Goal: Task Accomplishment & Management: Use online tool/utility

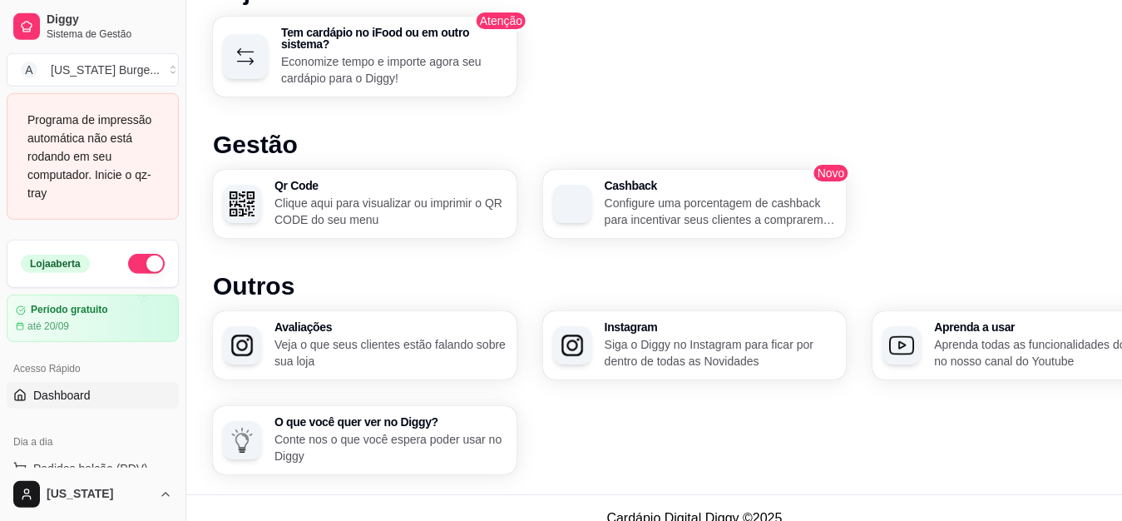
scroll to position [1061, 0]
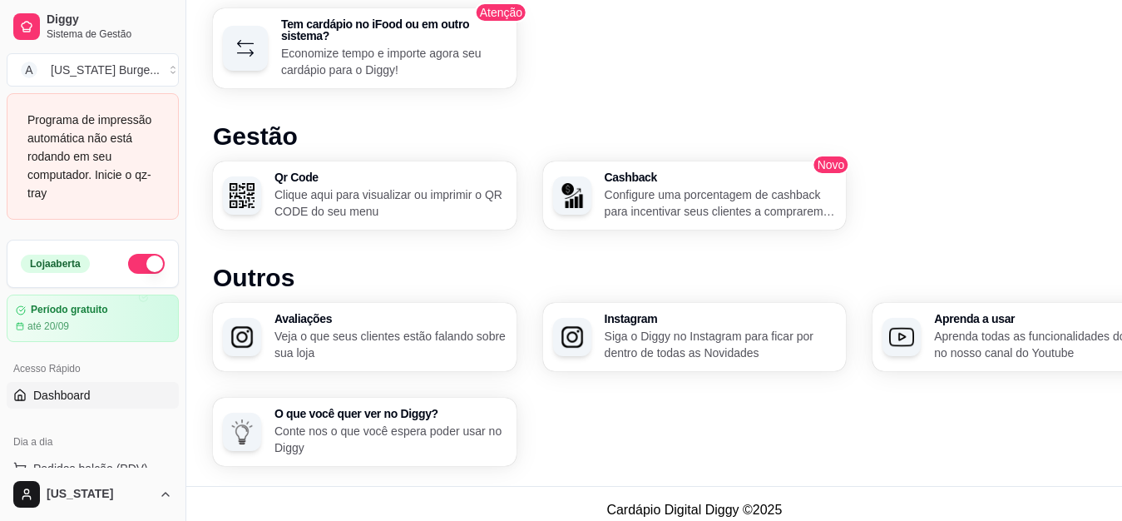
drag, startPoint x: 1129, startPoint y: 33, endPoint x: 1113, endPoint y: 397, distance: 363.9
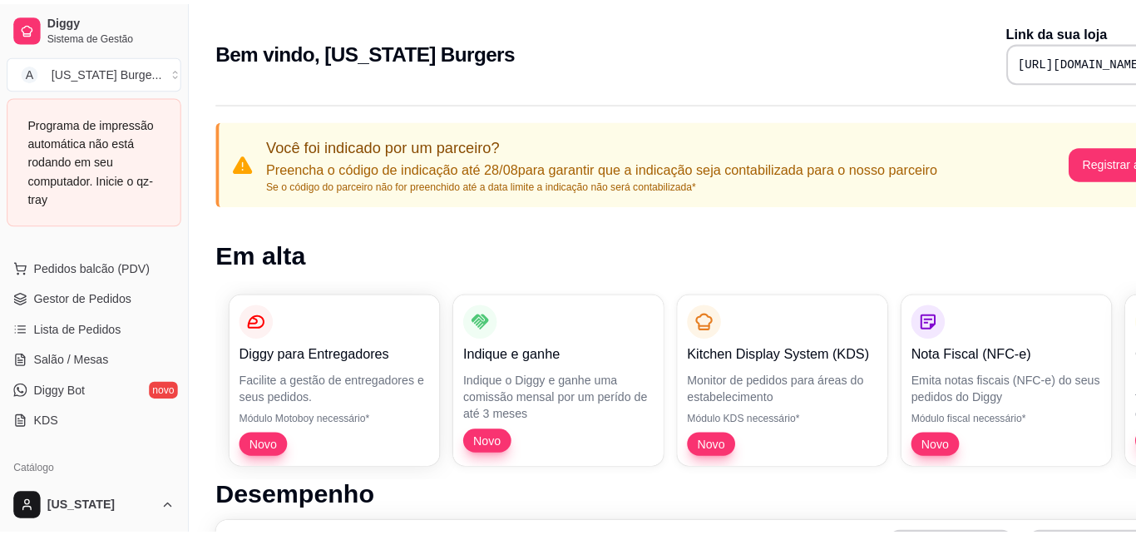
scroll to position [230, 0]
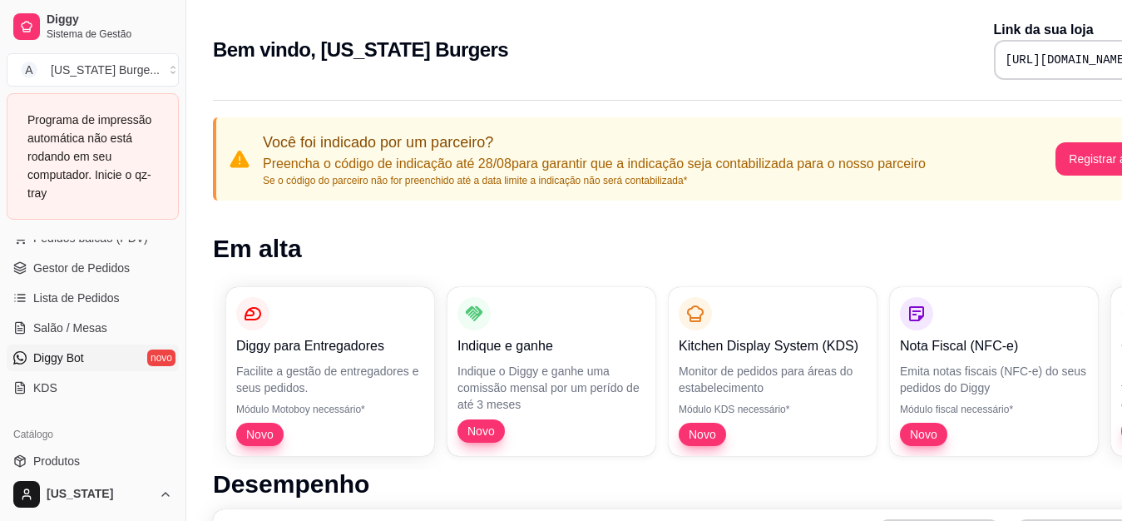
click at [125, 359] on link "Diggy Bot novo" at bounding box center [93, 357] width 172 height 27
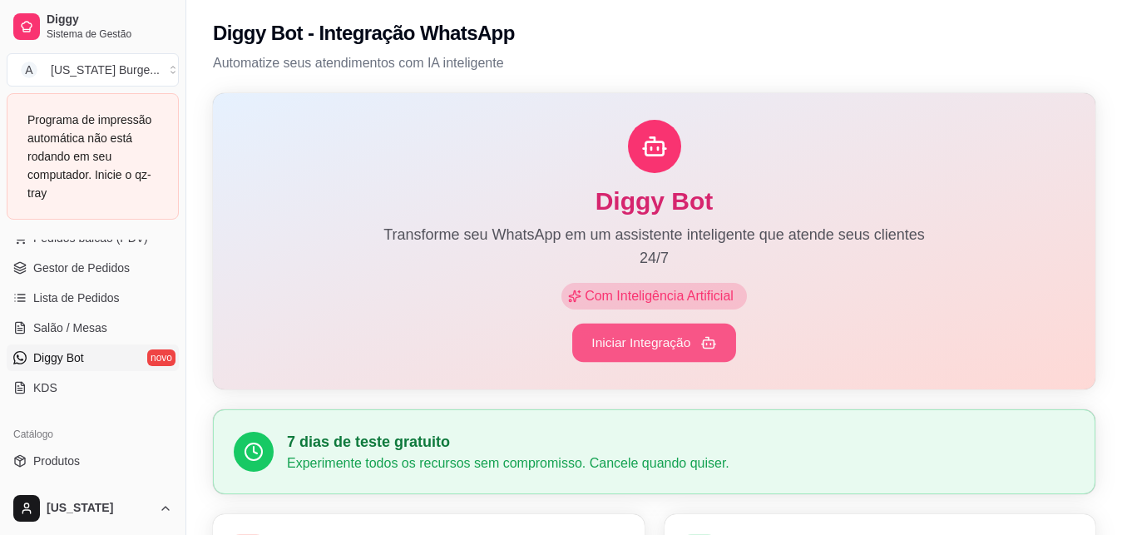
click at [681, 344] on button "Iniciar Integração" at bounding box center [654, 343] width 164 height 39
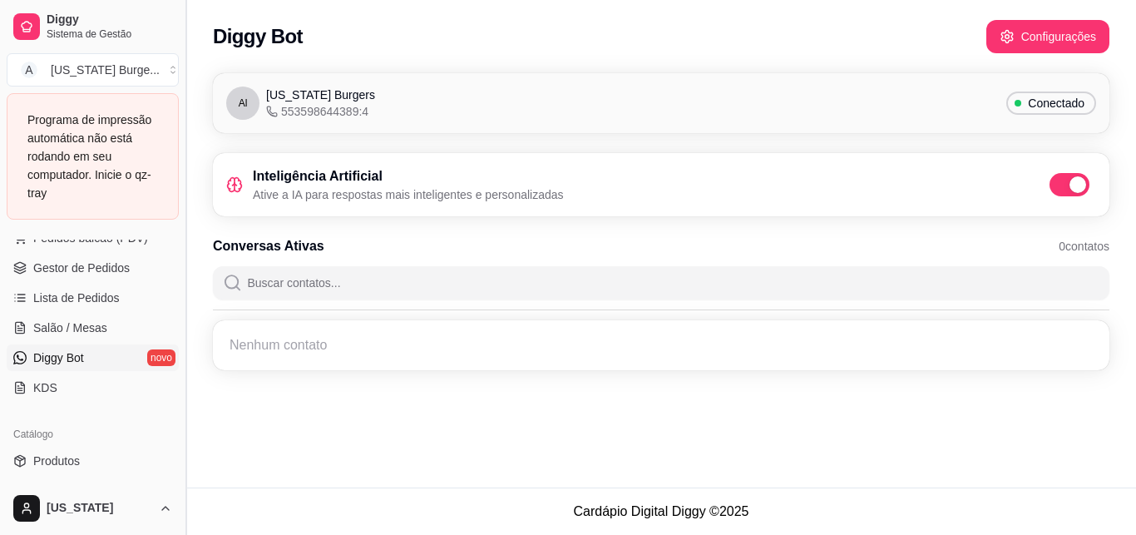
click at [179, 246] on button "Toggle Sidebar" at bounding box center [185, 267] width 13 height 535
click at [213, 246] on div "Conversas Ativas 0 contatos" at bounding box center [661, 246] width 897 height 20
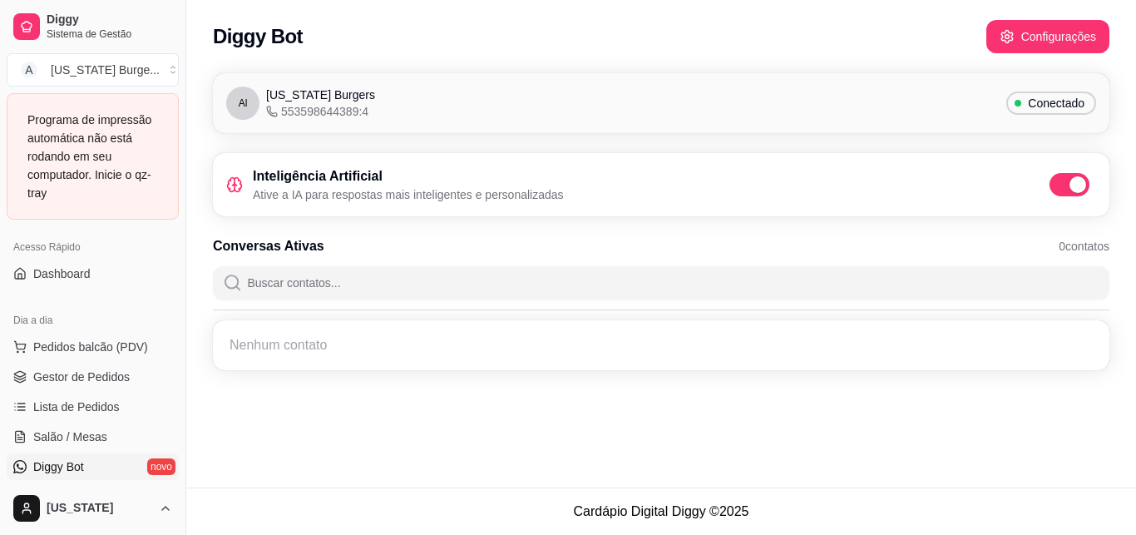
click at [972, 110] on div "Al [US_STATE] Burgers 553598644389:4 Conectado" at bounding box center [661, 103] width 870 height 33
click at [1038, 96] on span "Conectado" at bounding box center [1057, 103] width 70 height 17
click at [935, 118] on div "Al [US_STATE] Burgers 553598644389:4 Conectado" at bounding box center [661, 103] width 870 height 33
click at [1049, 24] on button "Configurações" at bounding box center [1048, 36] width 123 height 33
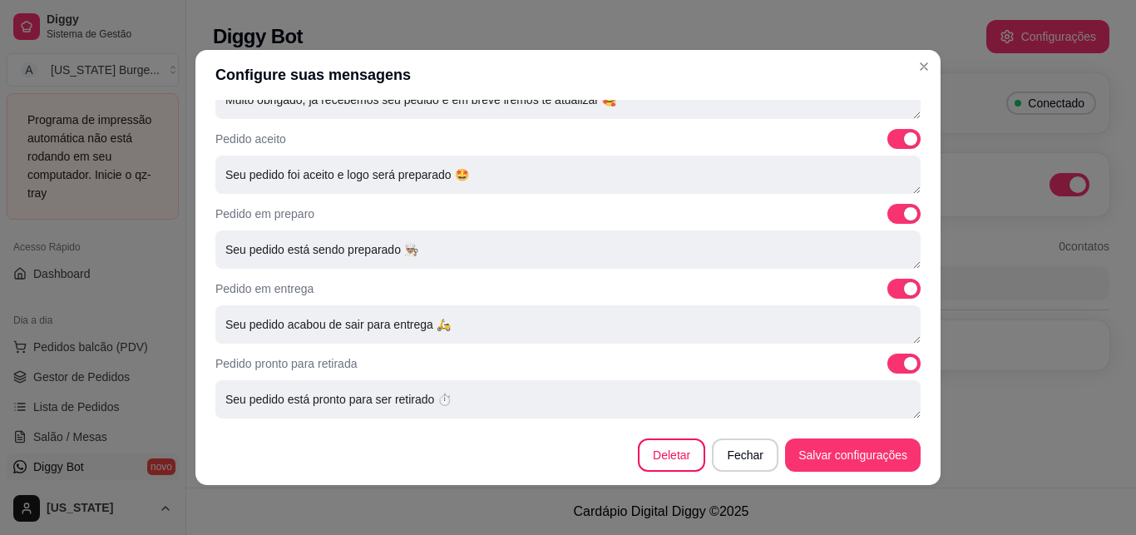
scroll to position [794, 0]
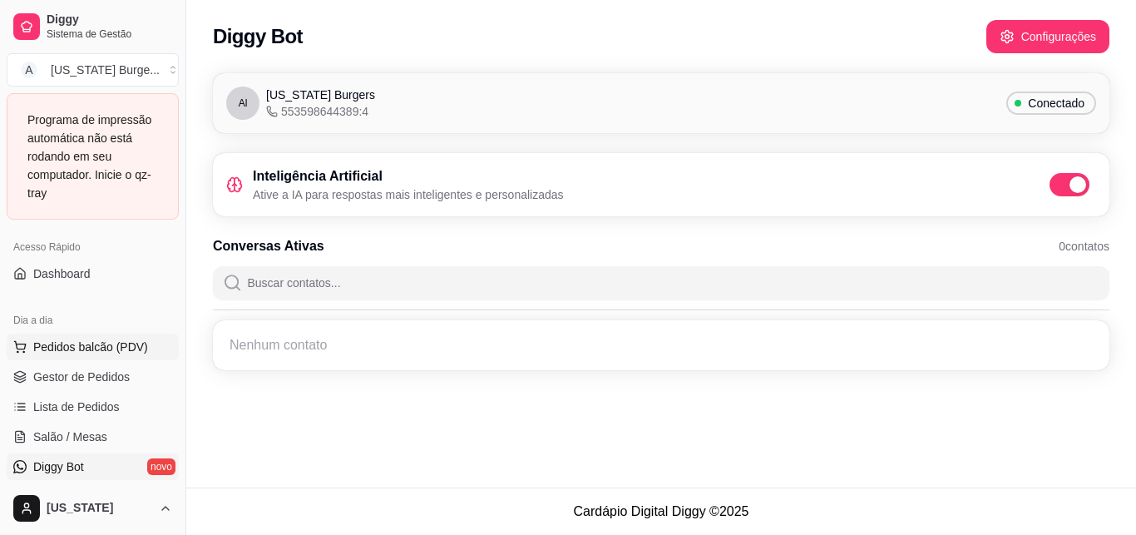
click at [108, 344] on span "Pedidos balcão (PDV)" at bounding box center [90, 347] width 115 height 17
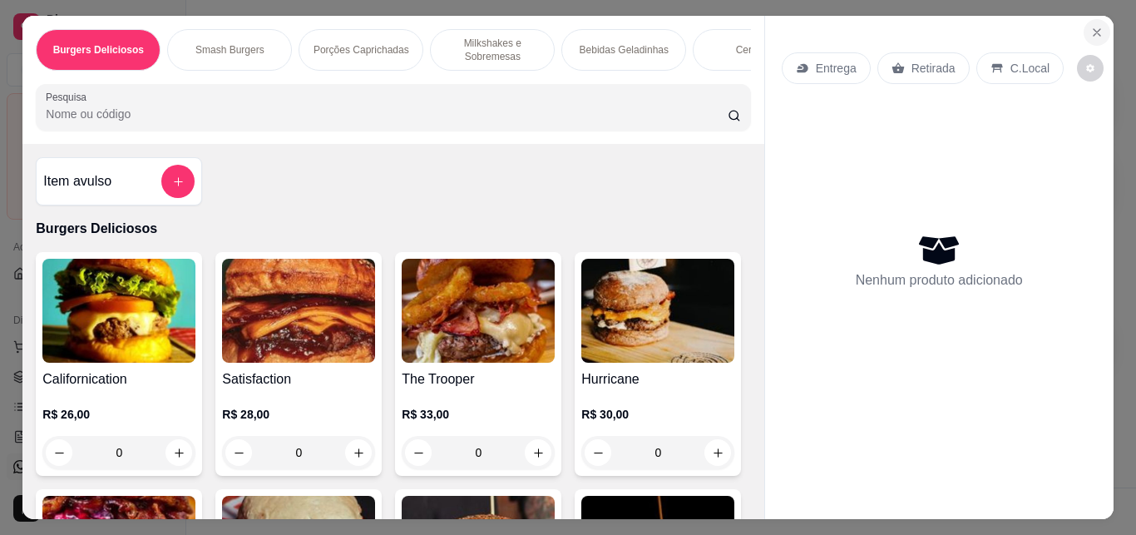
click at [1091, 26] on icon "Close" at bounding box center [1097, 32] width 13 height 13
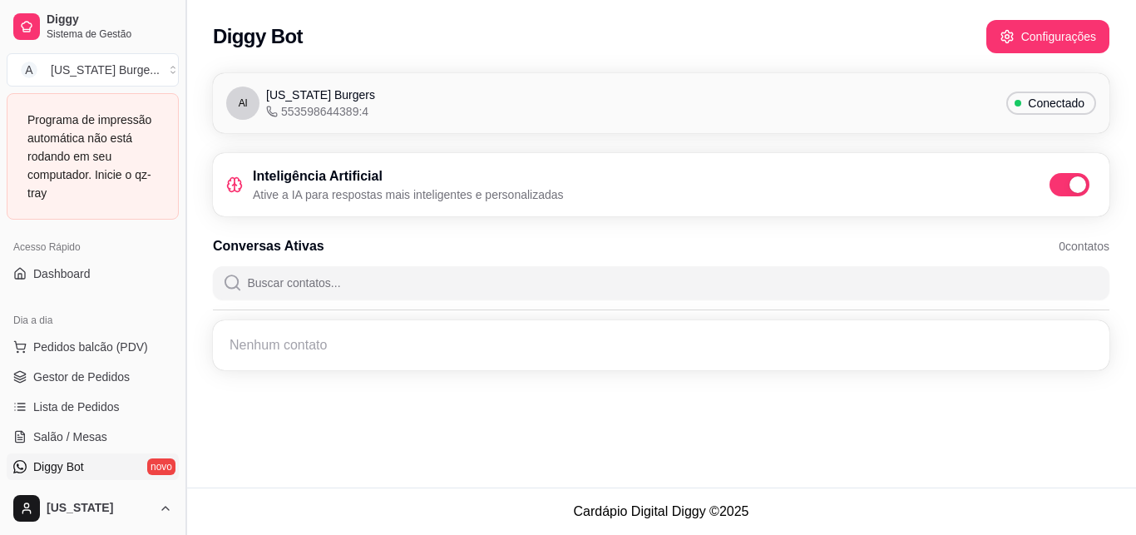
click at [180, 250] on button "Toggle Sidebar" at bounding box center [185, 267] width 13 height 535
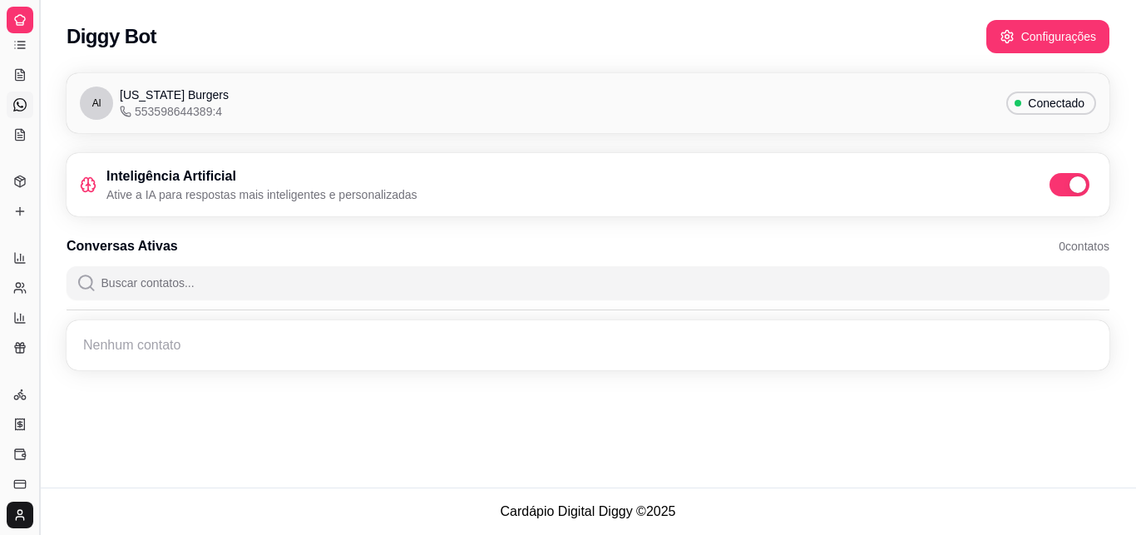
click at [39, 301] on button "Toggle Sidebar" at bounding box center [38, 267] width 13 height 535
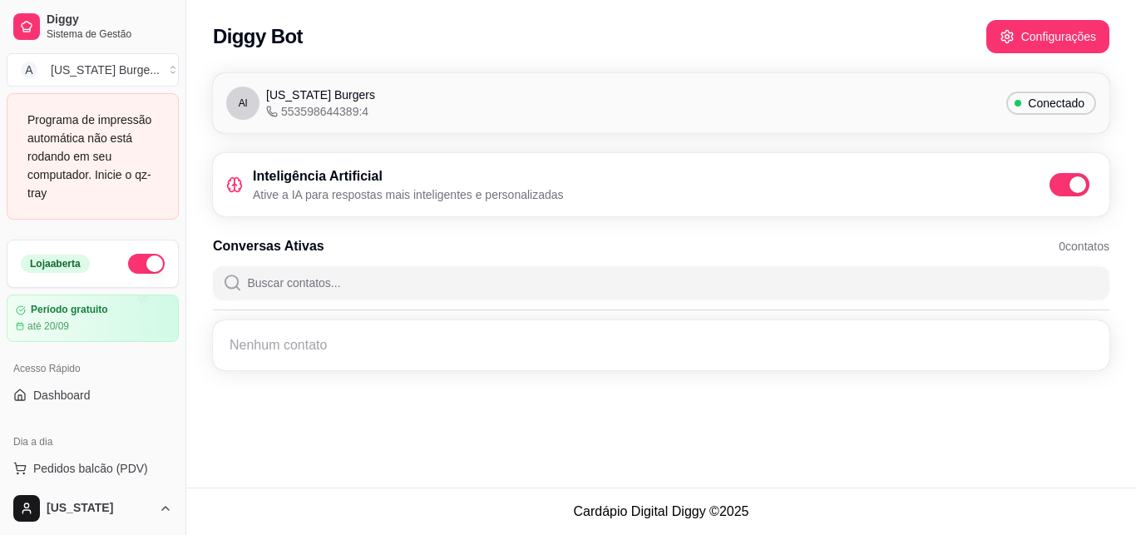
click at [126, 151] on div "Programa de impressão automática não está rodando em seu computador. Inicie o q…" at bounding box center [92, 157] width 131 height 92
click at [418, 174] on h3 "Inteligência Artificial" at bounding box center [408, 176] width 311 height 20
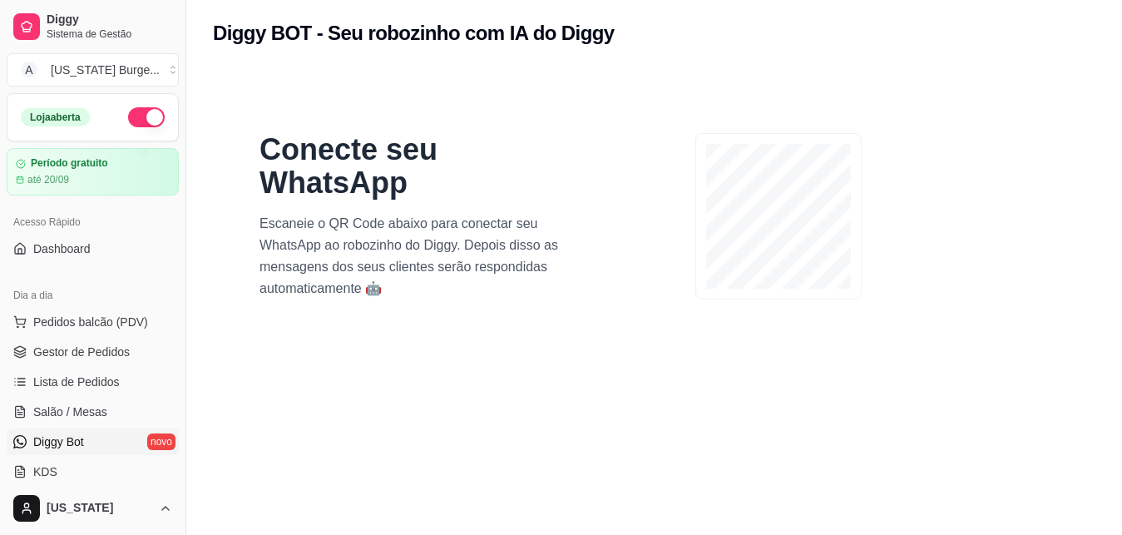
click at [98, 442] on link "Diggy Bot novo" at bounding box center [93, 441] width 172 height 27
click at [98, 445] on link "Diggy Bot novo" at bounding box center [93, 441] width 172 height 27
click at [389, 287] on p "Escaneie o QR Code abaixo para conectar seu WhatsApp ao robozinho do Diggy. Dep…" at bounding box center [419, 256] width 319 height 87
click at [543, 250] on p "Escaneie o QR Code abaixo para conectar seu WhatsApp ao robozinho do Diggy. Dep…" at bounding box center [419, 256] width 319 height 87
click at [110, 327] on span "Pedidos balcão (PDV)" at bounding box center [90, 322] width 115 height 17
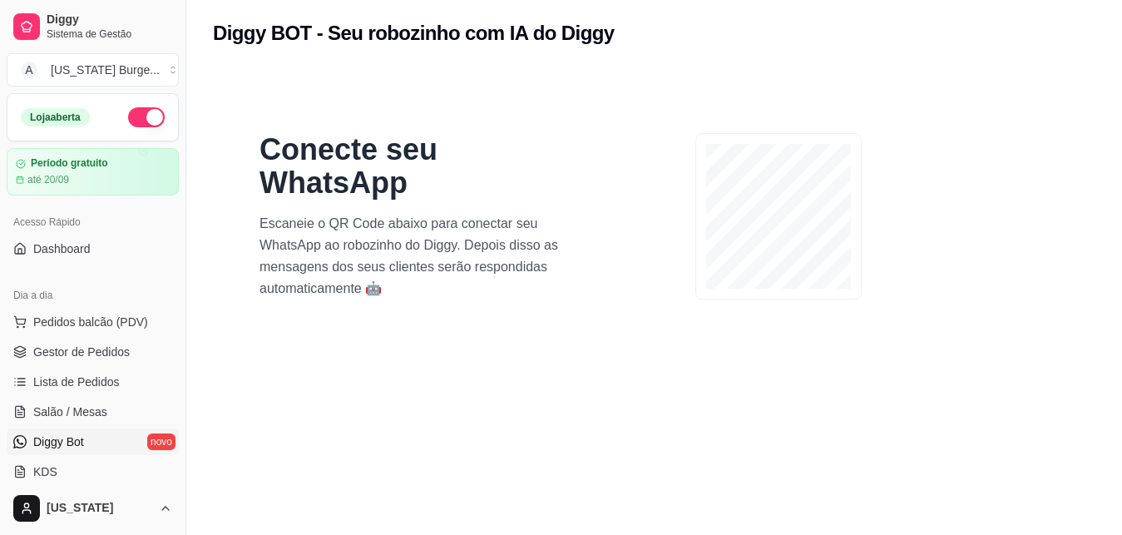
click at [46, 440] on span "Diggy Bot" at bounding box center [58, 441] width 51 height 17
click at [40, 448] on span "Diggy Bot" at bounding box center [58, 441] width 51 height 17
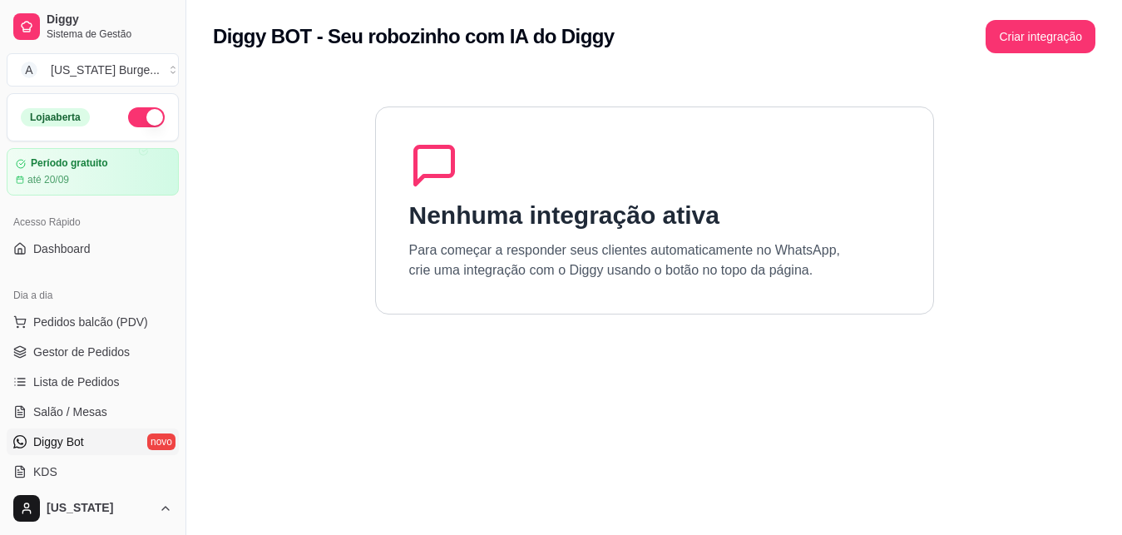
click at [64, 442] on span "Diggy Bot" at bounding box center [58, 441] width 51 height 17
click at [69, 438] on span "Diggy Bot" at bounding box center [58, 441] width 51 height 17
click at [1024, 42] on button "Criar integração" at bounding box center [1041, 36] width 110 height 33
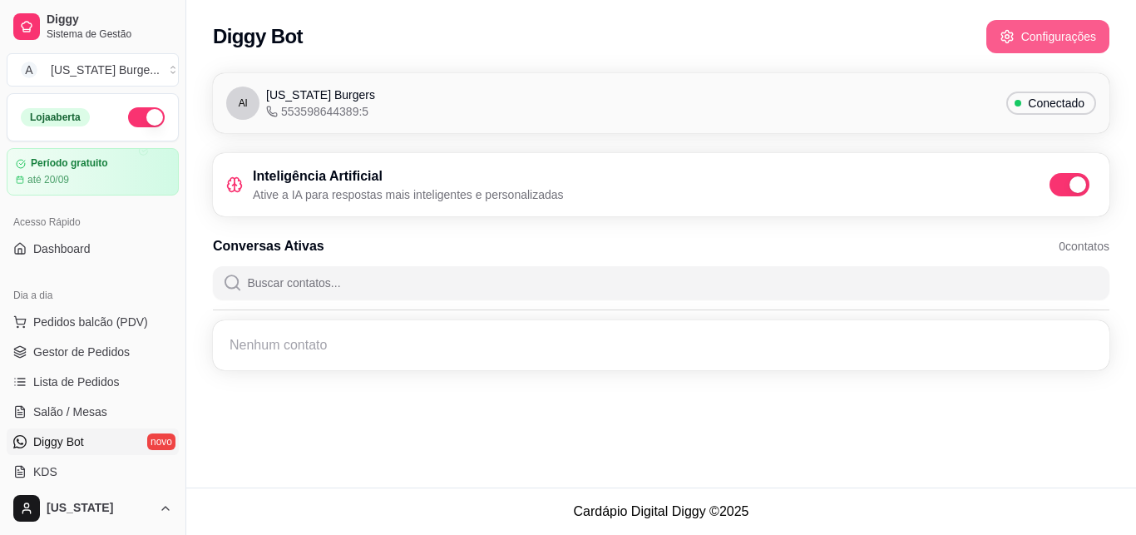
click at [1015, 35] on icon "button" at bounding box center [1007, 36] width 15 height 15
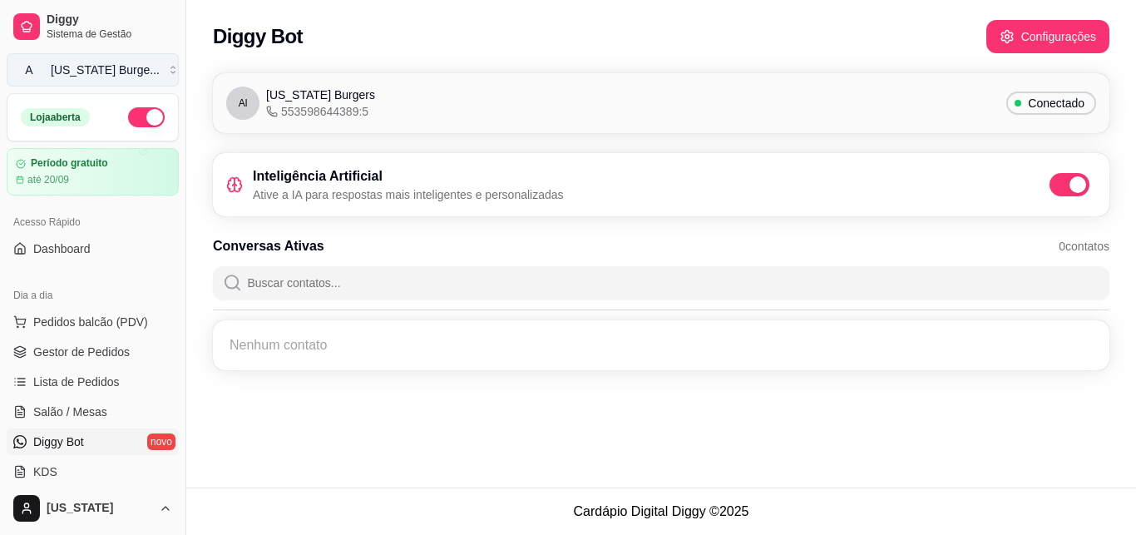
drag, startPoint x: 179, startPoint y: 131, endPoint x: 177, endPoint y: 75, distance: 55.8
click at [156, 72] on button "A Alabama Burge ..." at bounding box center [93, 69] width 172 height 33
drag, startPoint x: 179, startPoint y: 221, endPoint x: 185, endPoint y: 301, distance: 80.1
click at [185, 301] on button "Toggle Sidebar" at bounding box center [185, 267] width 13 height 535
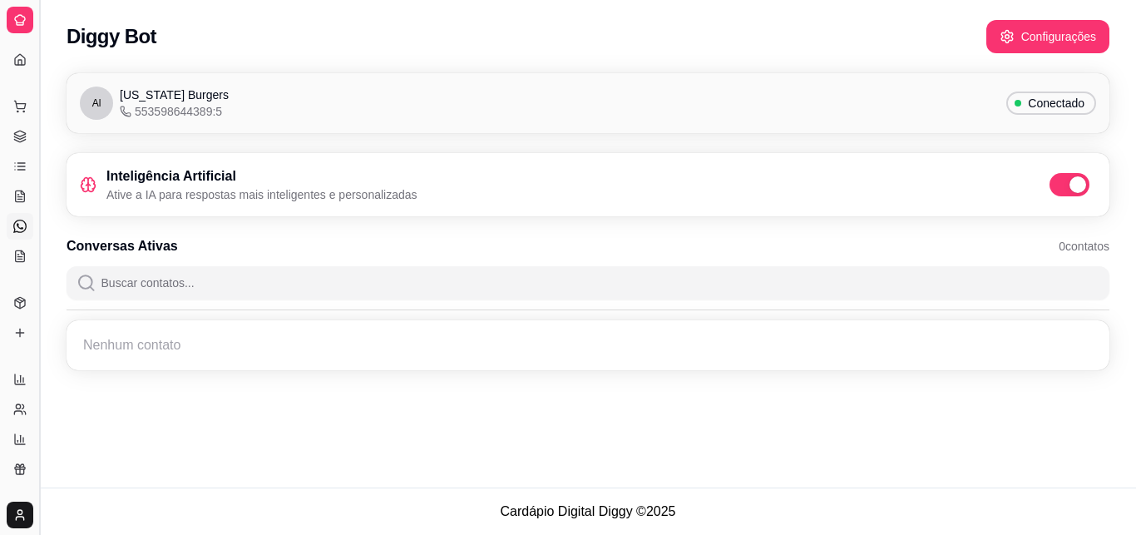
click at [36, 131] on button "Toggle Sidebar" at bounding box center [38, 267] width 13 height 535
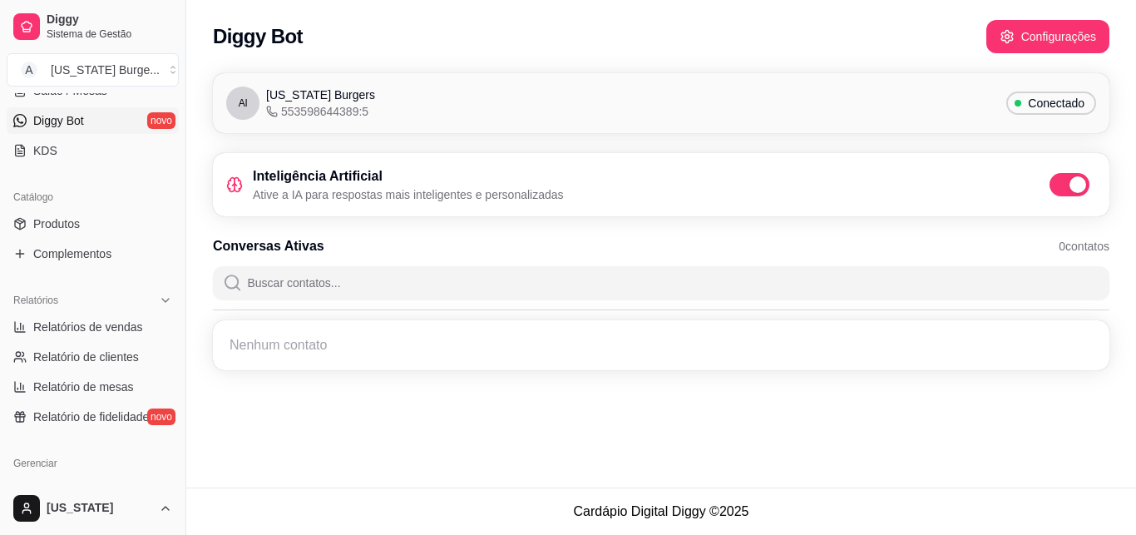
scroll to position [323, 0]
drag, startPoint x: 179, startPoint y: 240, endPoint x: 185, endPoint y: 307, distance: 67.6
click at [185, 307] on button "Toggle Sidebar" at bounding box center [185, 267] width 13 height 535
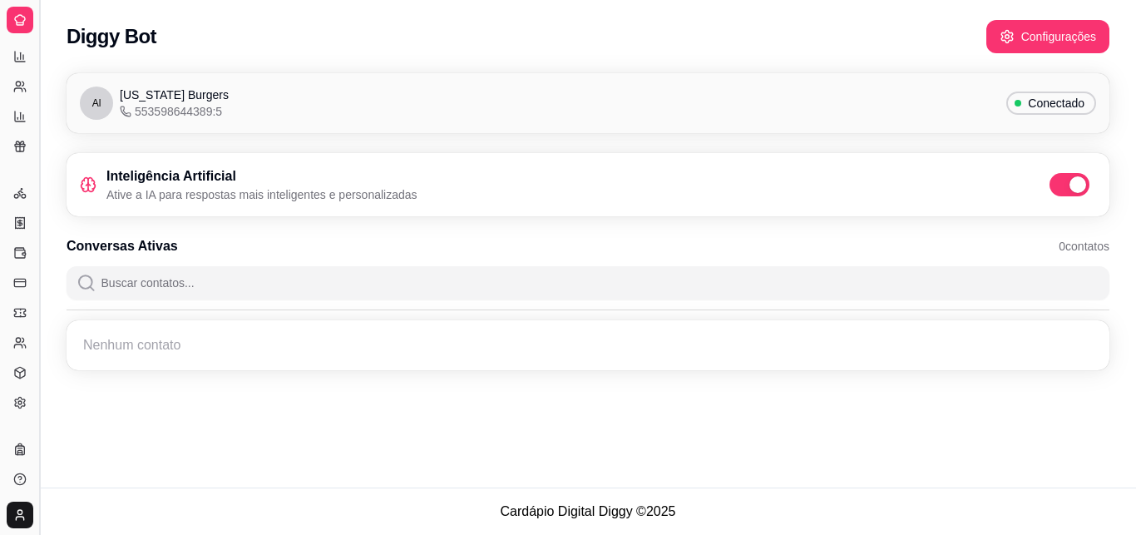
scroll to position [214, 0]
click at [41, 111] on button "Toggle Sidebar" at bounding box center [38, 267] width 13 height 535
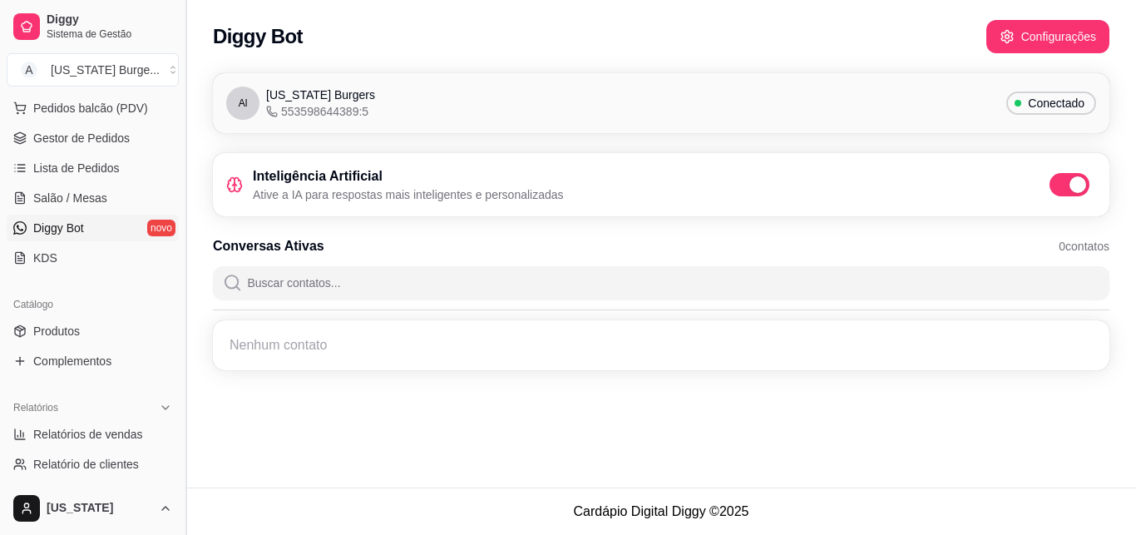
scroll to position [202, 0]
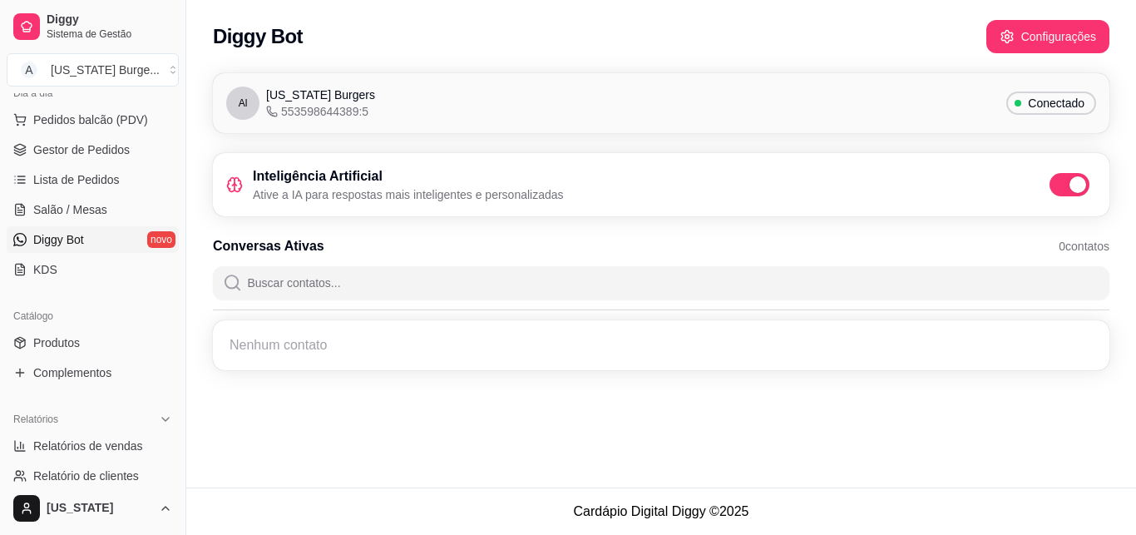
click at [136, 241] on link "Diggy Bot novo" at bounding box center [93, 239] width 172 height 27
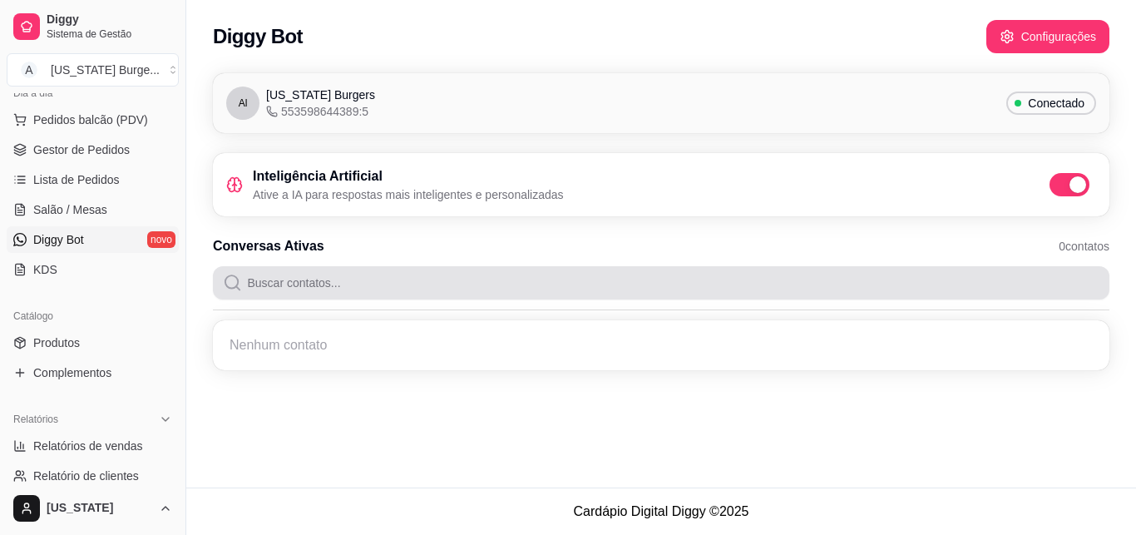
click at [432, 284] on input "Buscar contatos..." at bounding box center [671, 282] width 858 height 33
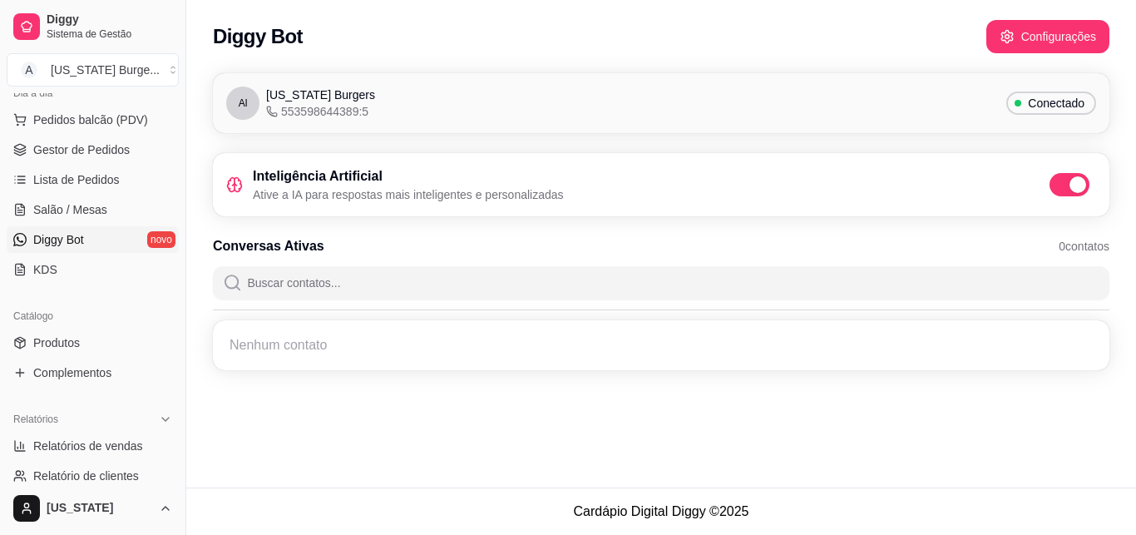
click at [432, 284] on input "Buscar contatos..." at bounding box center [671, 282] width 858 height 33
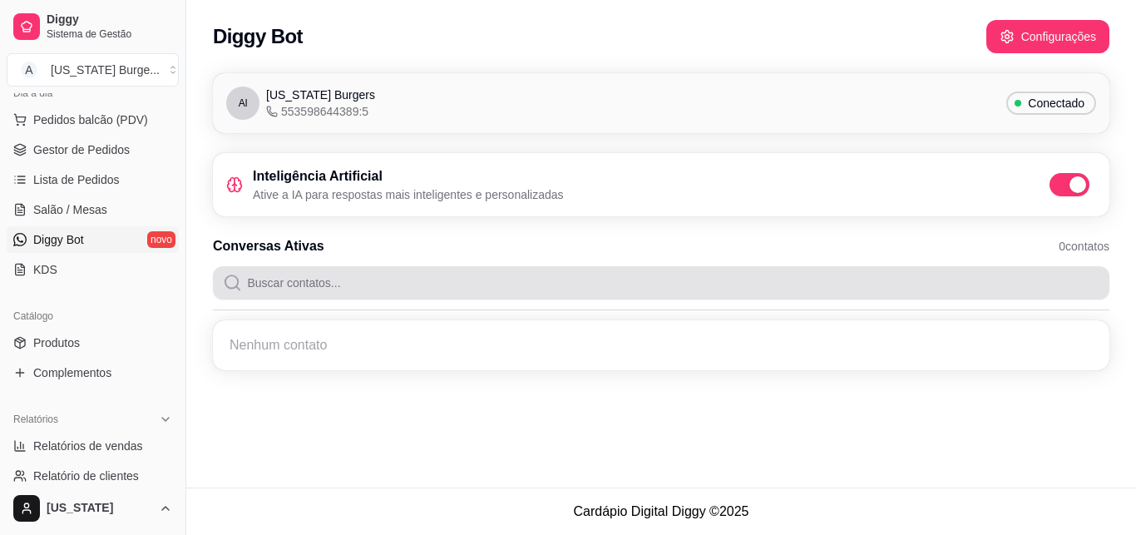
click at [300, 288] on input "Buscar contatos..." at bounding box center [671, 282] width 858 height 33
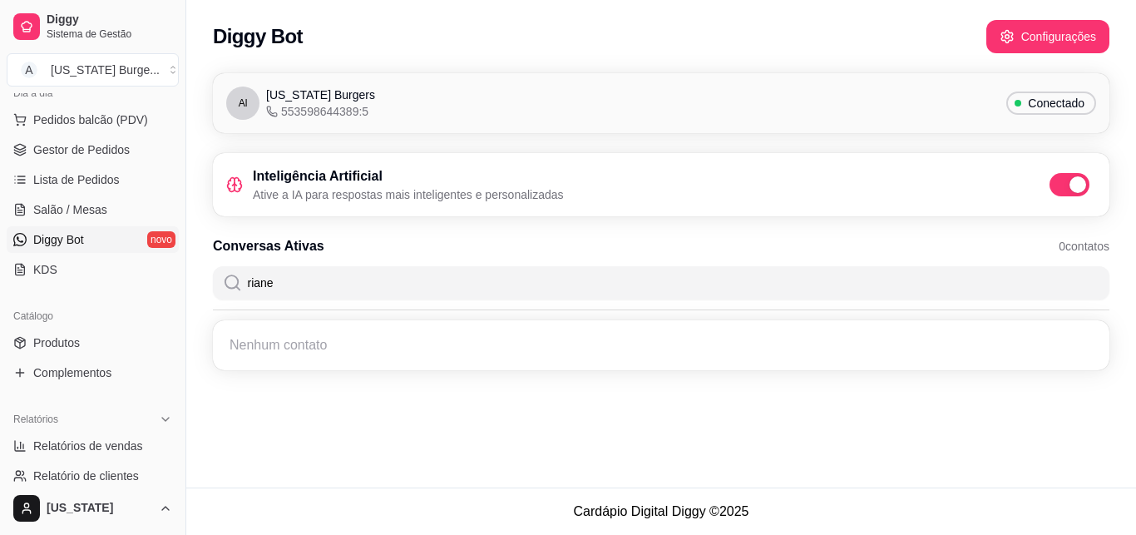
click at [248, 284] on input "riane" at bounding box center [671, 282] width 858 height 33
type input "Ariane"
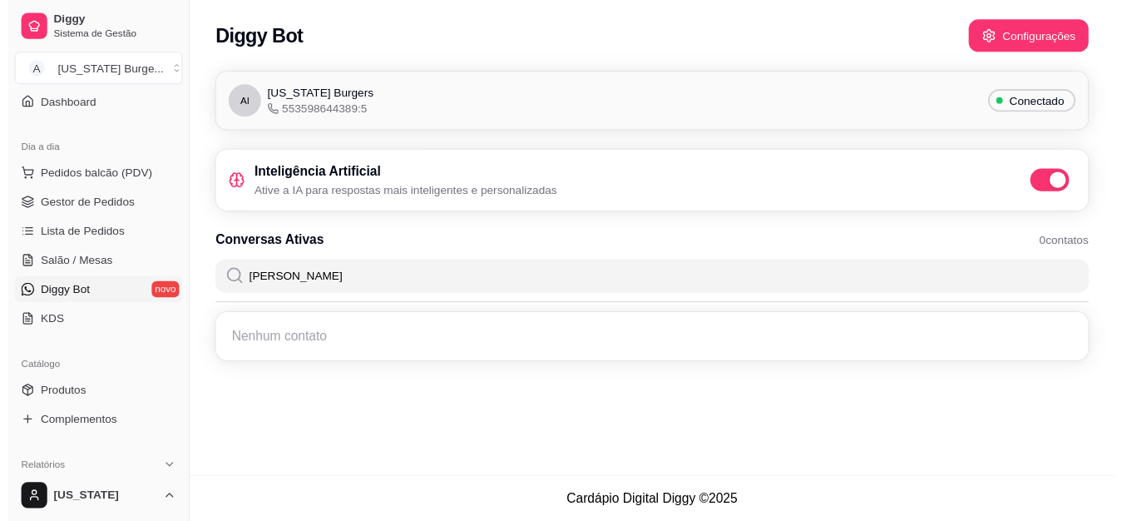
scroll to position [0, 0]
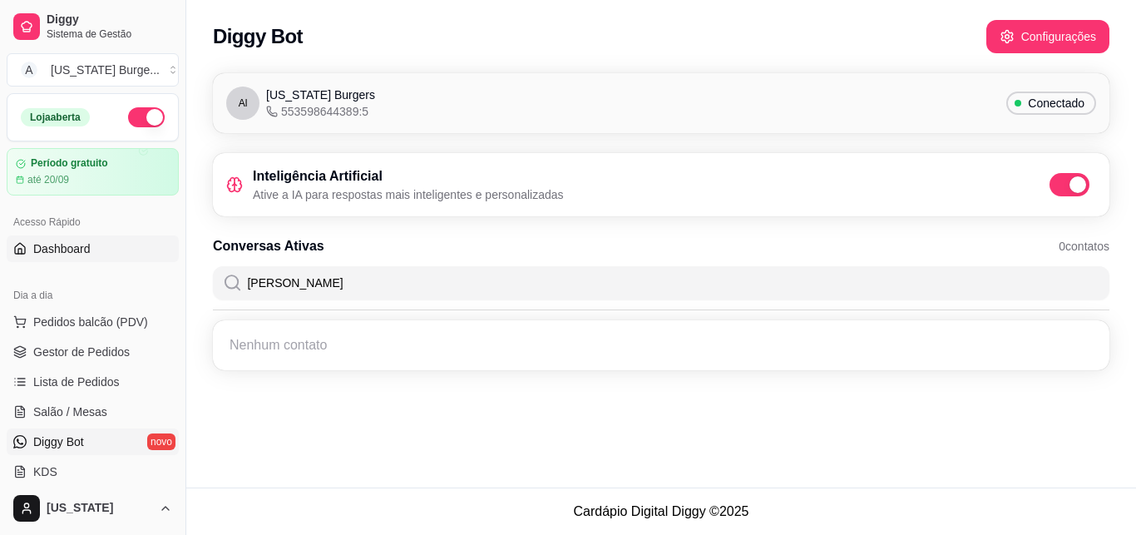
click at [81, 247] on span "Dashboard" at bounding box center [61, 248] width 57 height 17
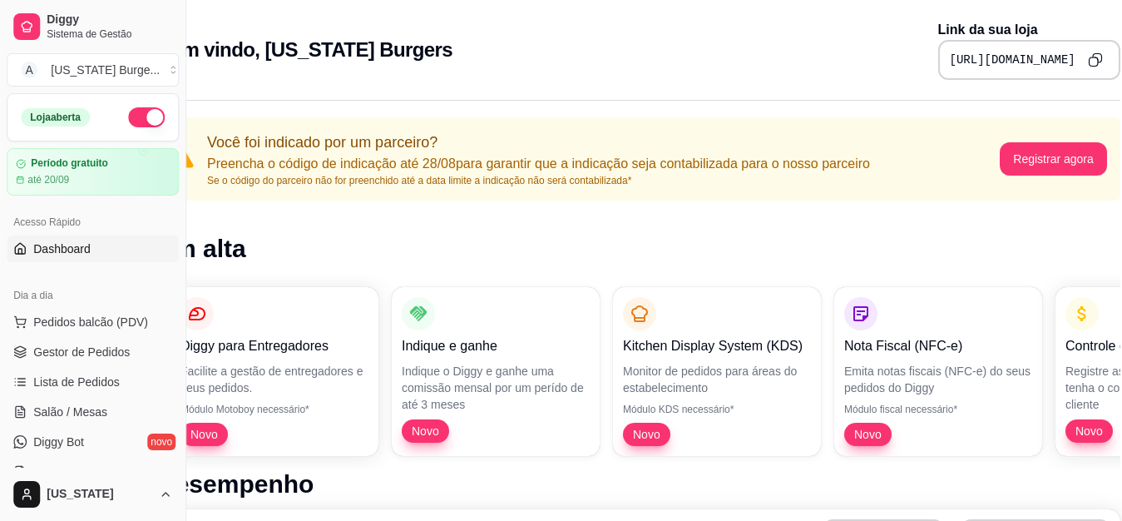
scroll to position [0, 74]
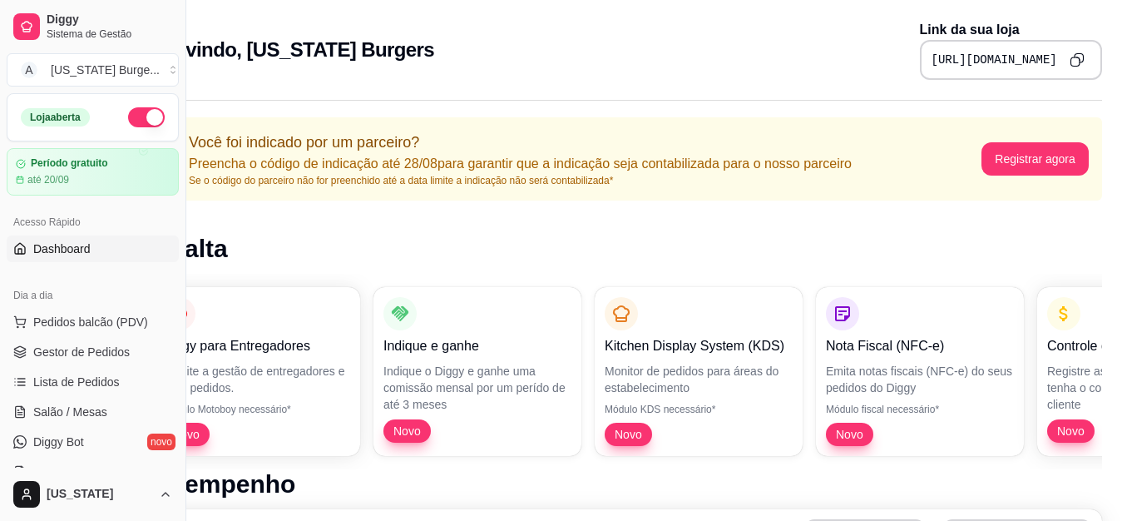
drag, startPoint x: 1049, startPoint y: 58, endPoint x: 818, endPoint y: 61, distance: 231.3
click at [932, 61] on pre "[URL][DOMAIN_NAME]" at bounding box center [995, 60] width 126 height 17
click at [1072, 56] on icon "Copy to clipboard" at bounding box center [1077, 59] width 15 height 15
